Goal: Task Accomplishment & Management: Complete application form

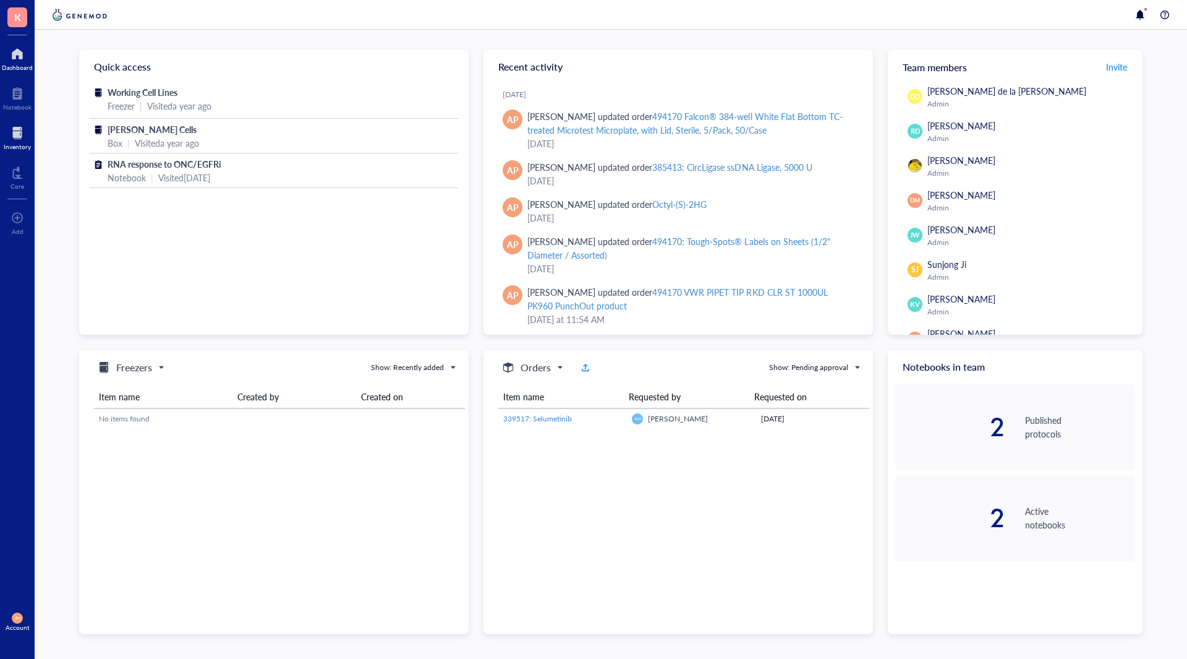
click at [14, 134] on div at bounding box center [17, 133] width 27 height 20
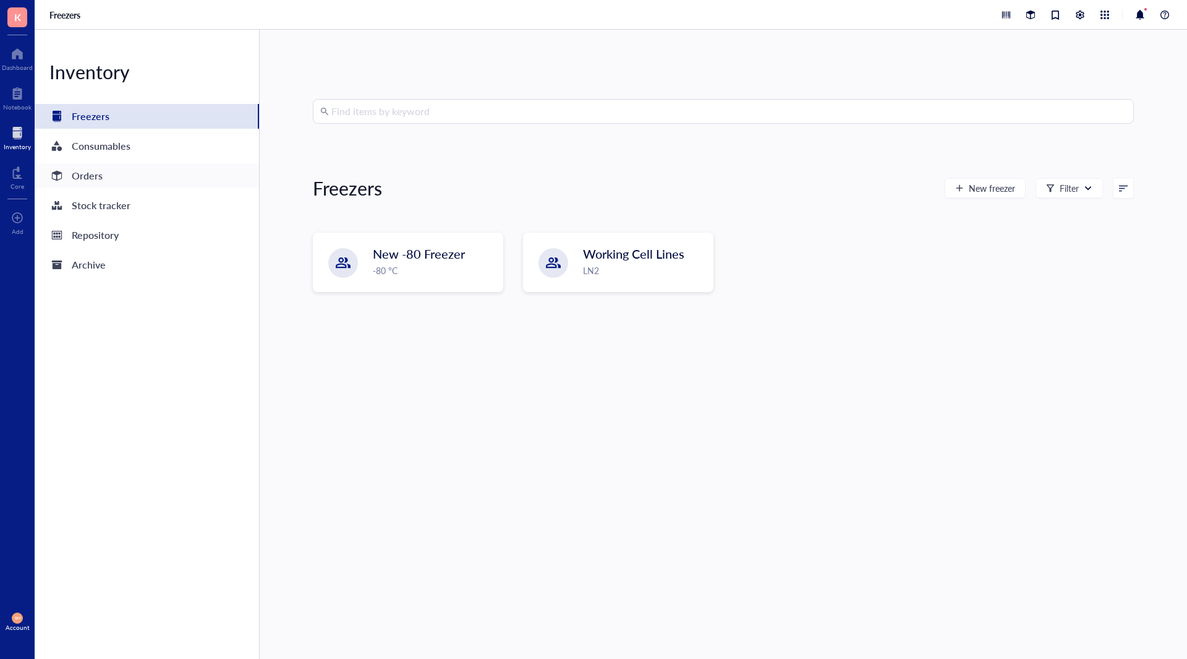
click at [105, 177] on div "Orders" at bounding box center [147, 175] width 224 height 25
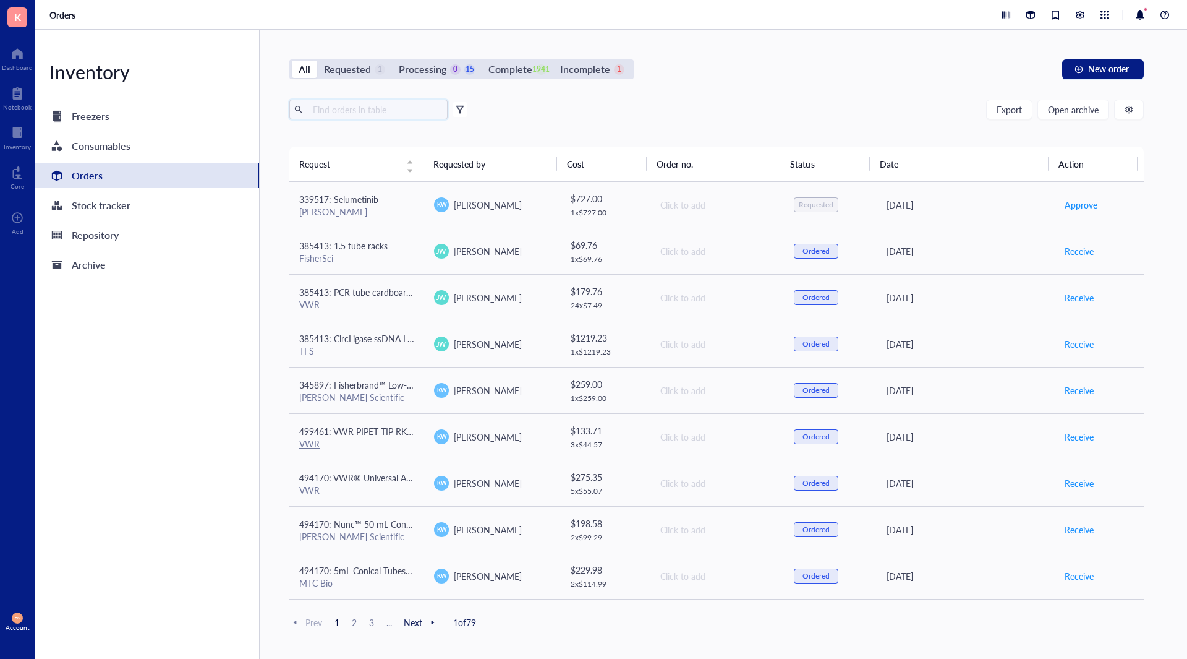
click at [351, 114] on input "text" at bounding box center [375, 109] width 135 height 19
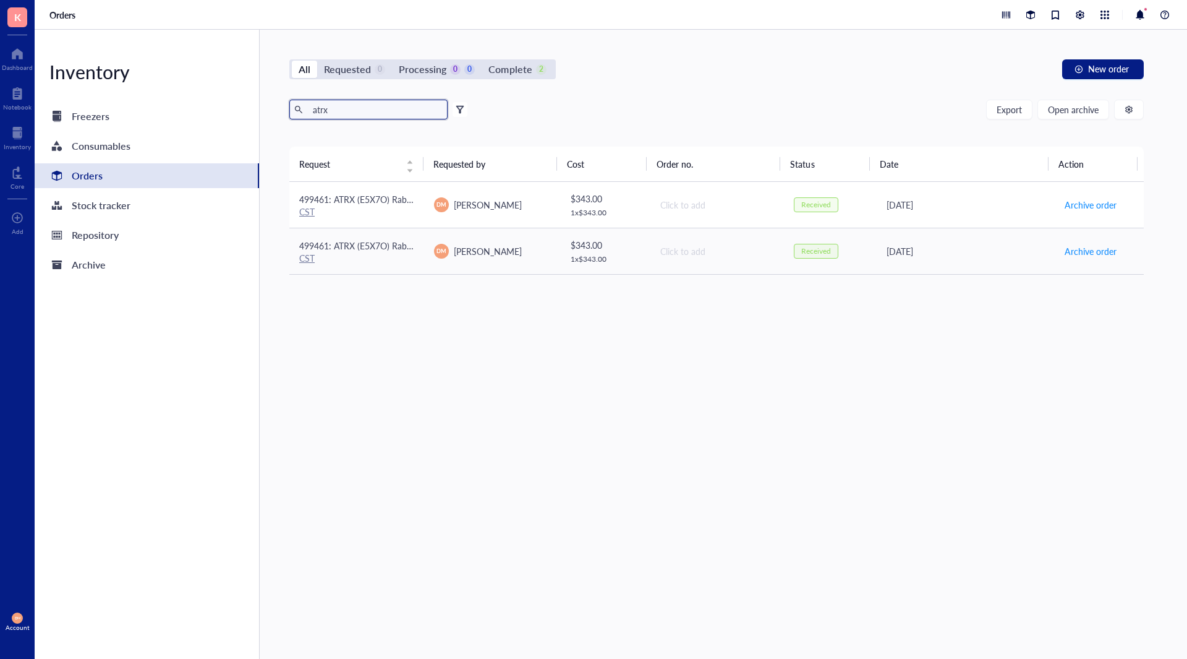
type input "atrx"
click at [649, 205] on td "Click to add" at bounding box center [716, 205] width 135 height 46
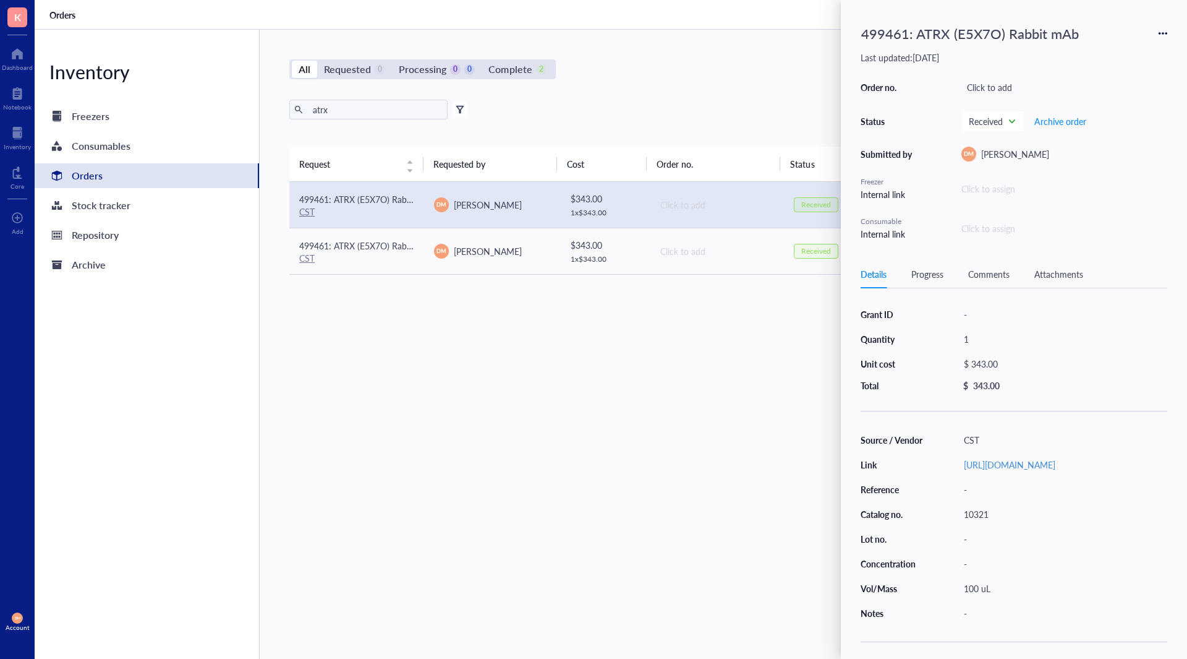
click at [1163, 31] on icon at bounding box center [1163, 33] width 9 height 9
click at [1123, 49] on span "Request again" at bounding box center [1119, 52] width 78 height 14
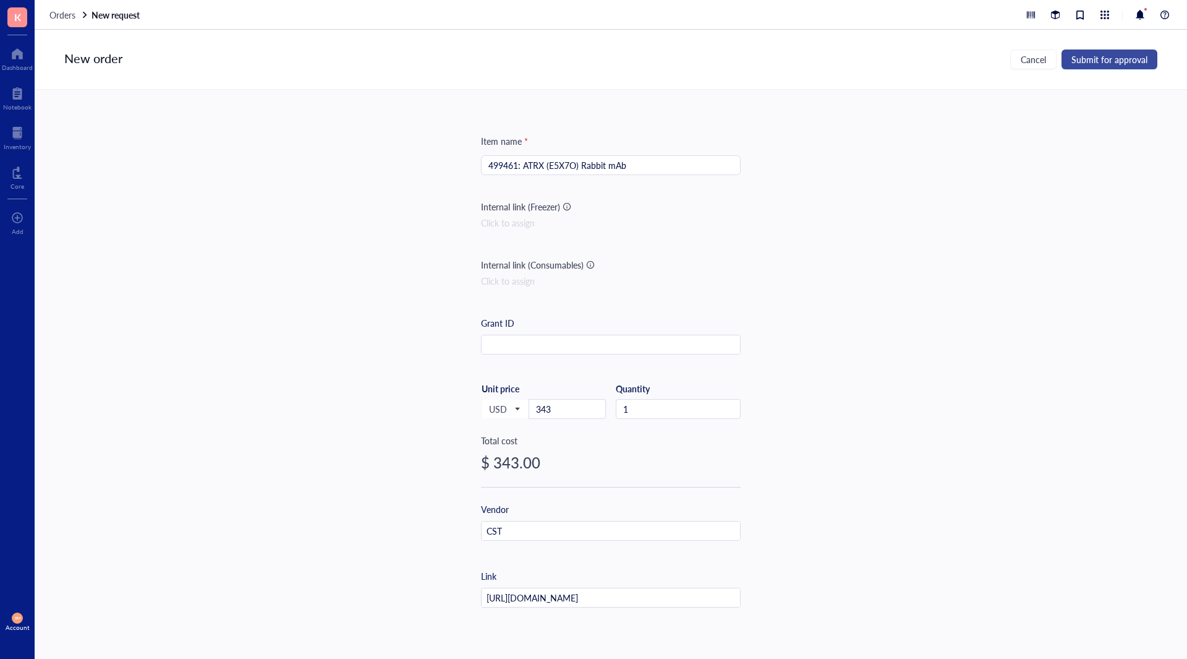
click at [1124, 59] on span "Submit for approval" at bounding box center [1110, 59] width 76 height 10
